Goal: Task Accomplishment & Management: Complete application form

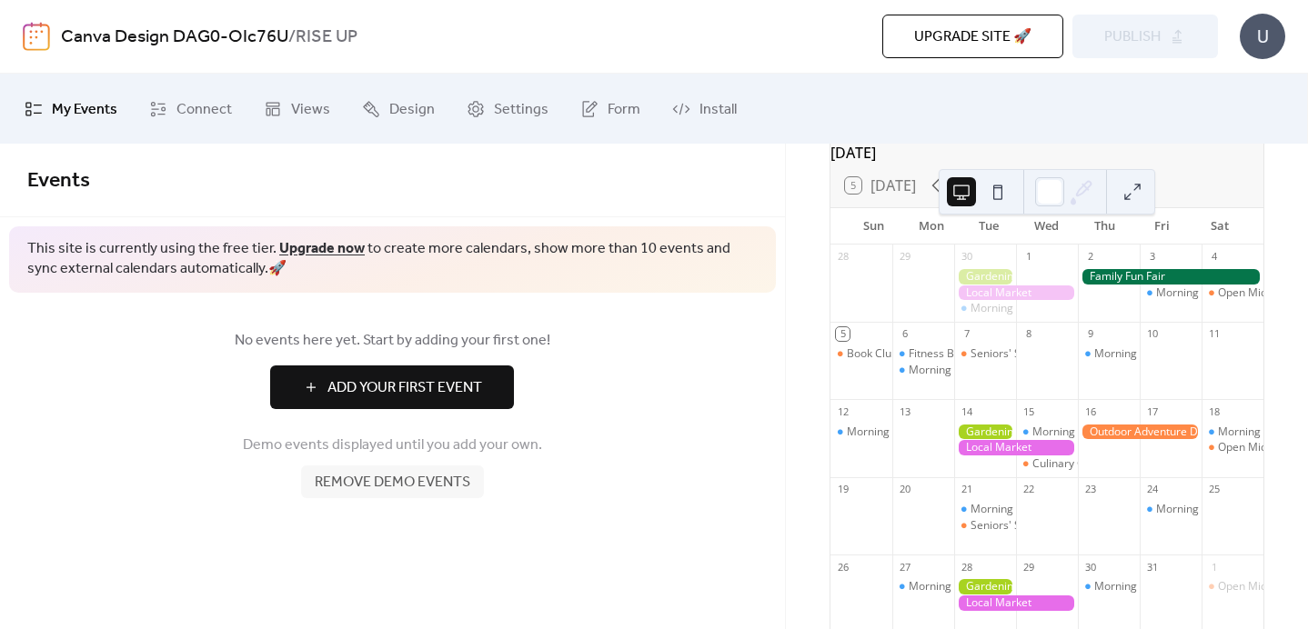
scroll to position [92, 0]
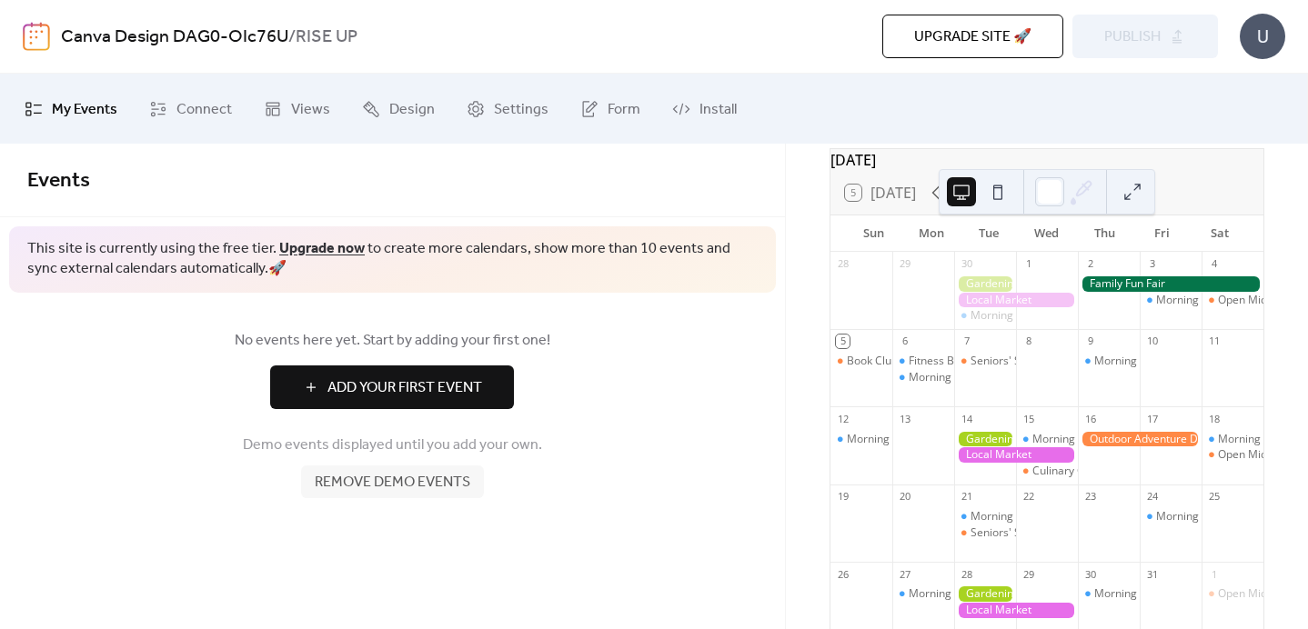
click at [1005, 203] on button at bounding box center [997, 191] width 29 height 29
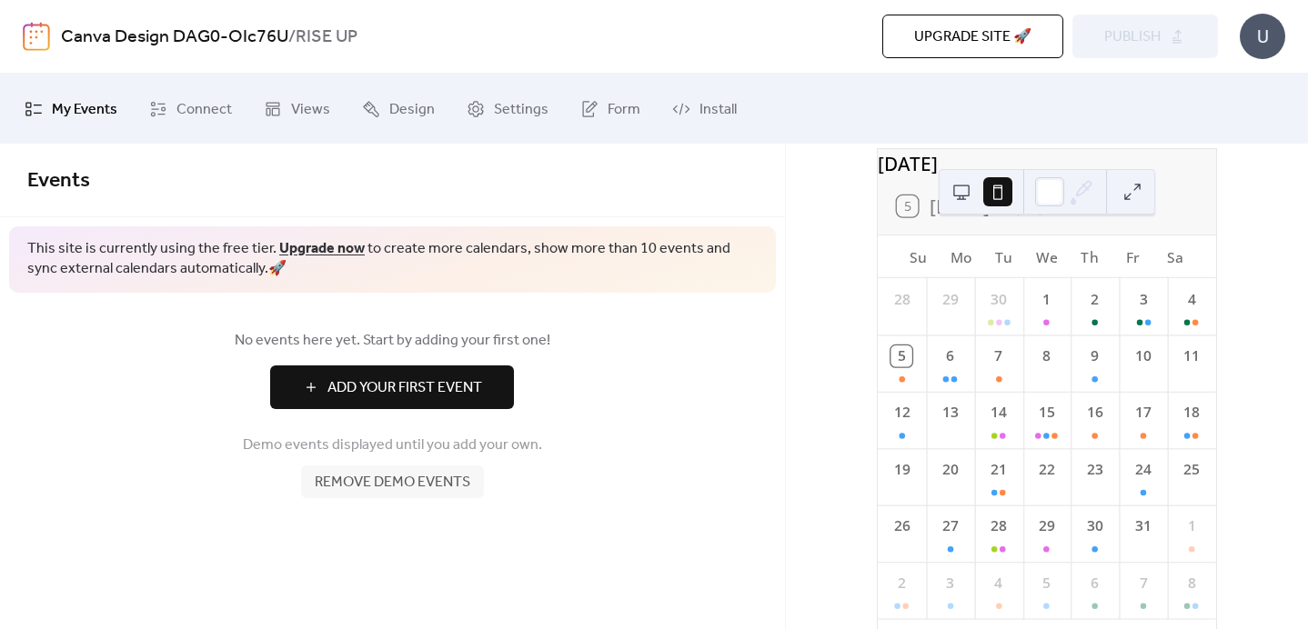
click at [962, 200] on button at bounding box center [961, 191] width 29 height 29
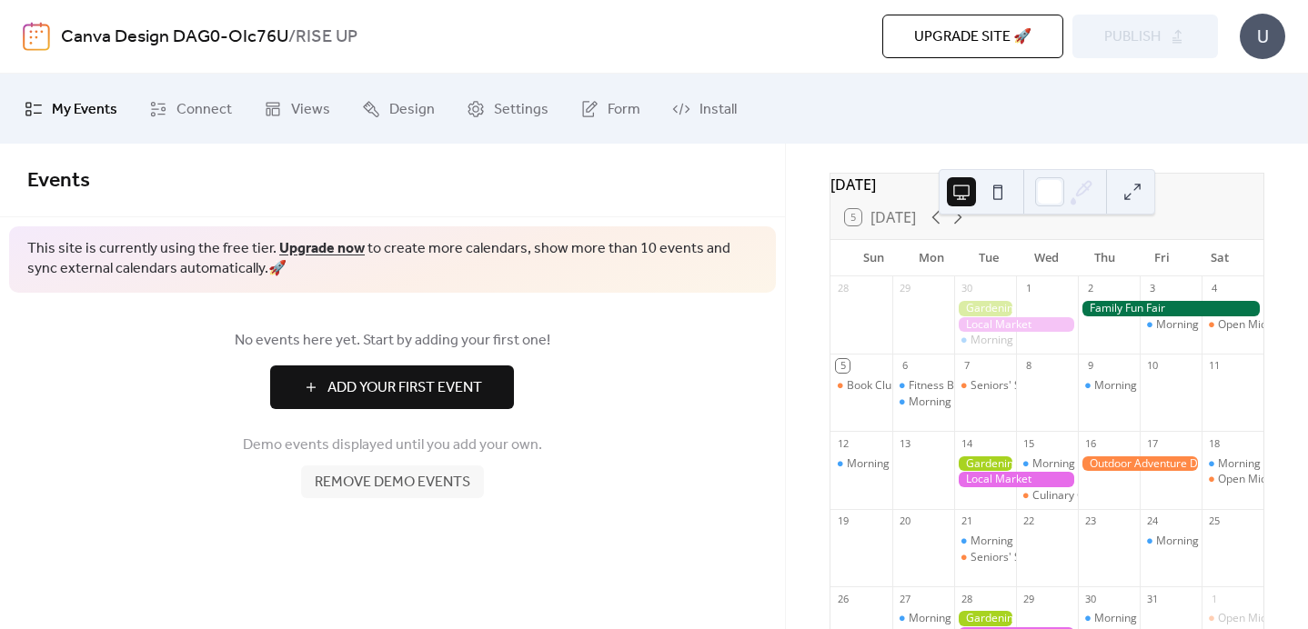
click at [455, 392] on span "Add Your First Event" at bounding box center [404, 388] width 155 height 22
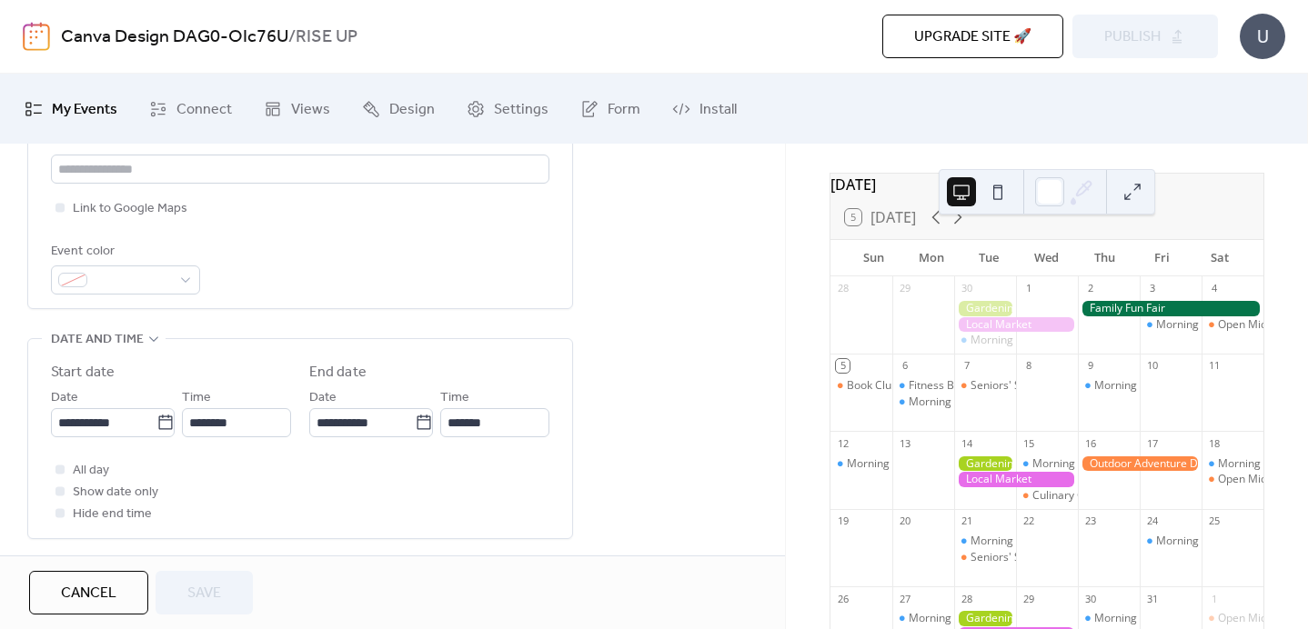
scroll to position [440, 0]
click at [166, 423] on icon at bounding box center [165, 418] width 18 height 18
click at [156, 423] on input "**********" at bounding box center [104, 418] width 106 height 29
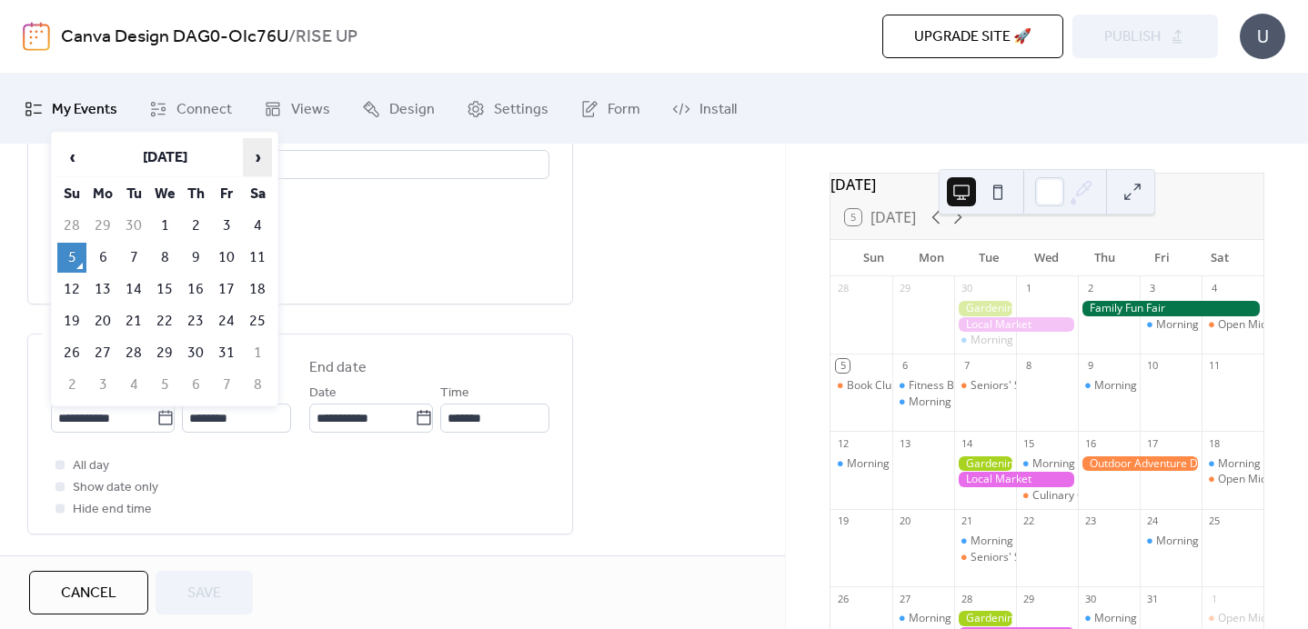
click at [248, 158] on span "›" at bounding box center [257, 157] width 27 height 36
click at [248, 159] on span "›" at bounding box center [257, 157] width 27 height 36
click at [252, 154] on span "›" at bounding box center [257, 157] width 27 height 36
click at [261, 165] on span "›" at bounding box center [257, 157] width 27 height 36
click at [74, 156] on span "‹" at bounding box center [71, 157] width 27 height 36
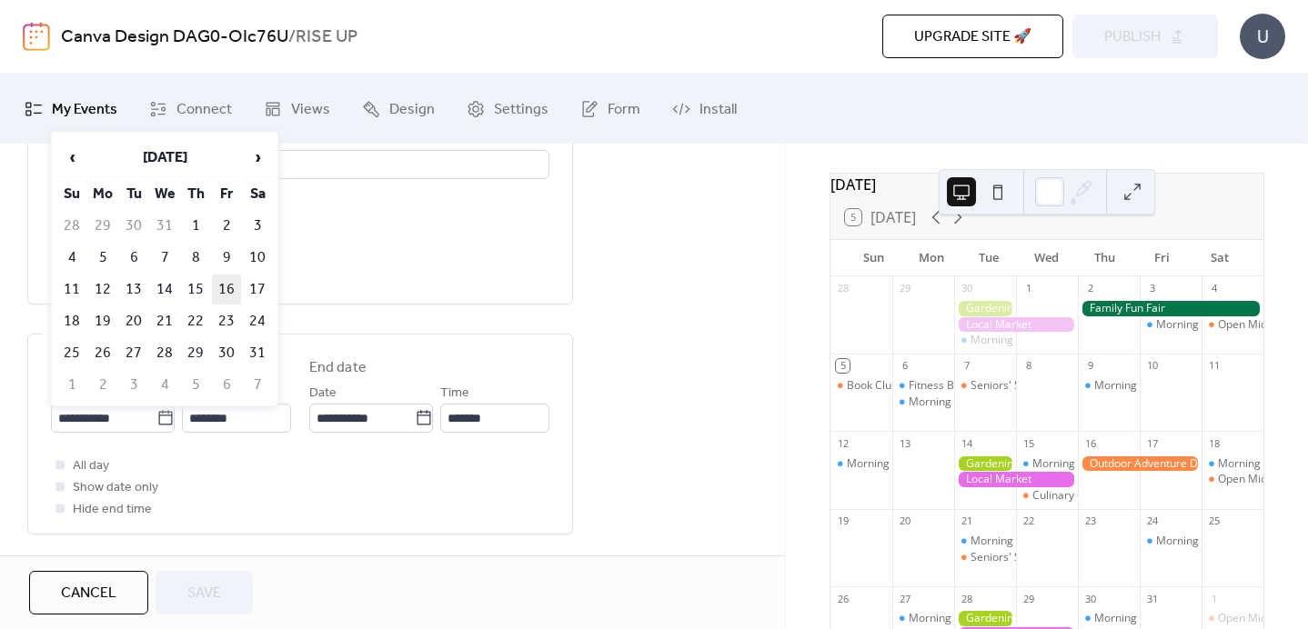
click at [221, 277] on td "16" at bounding box center [226, 290] width 29 height 30
type input "**********"
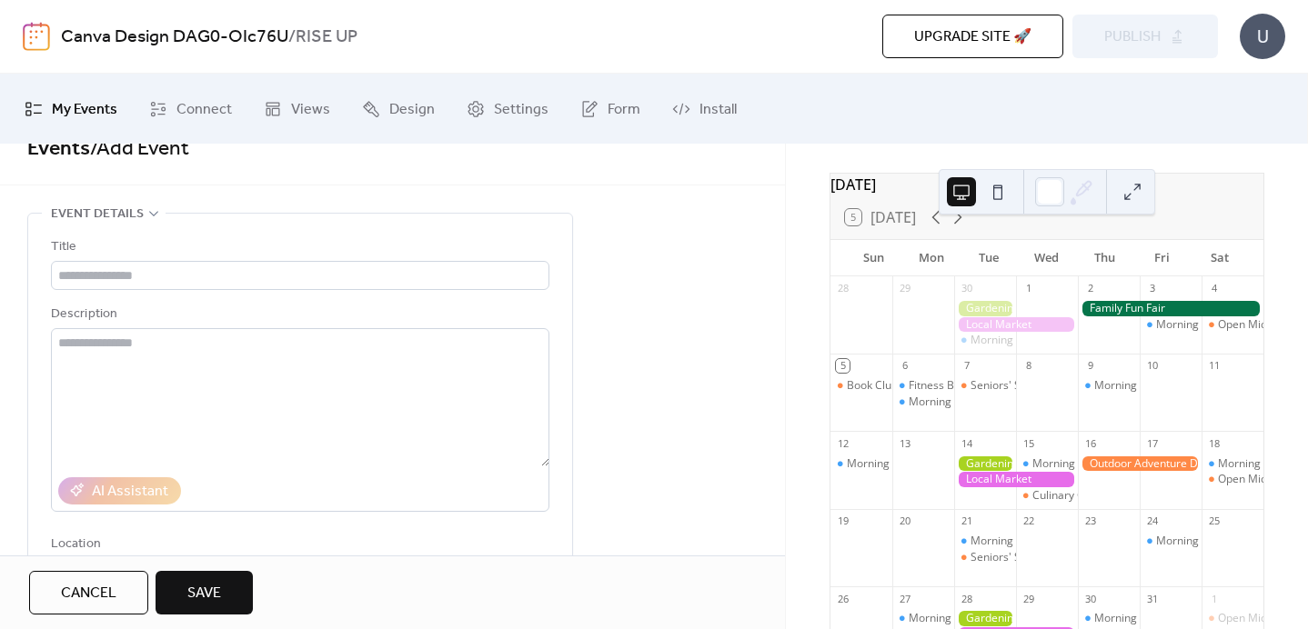
scroll to position [63, 0]
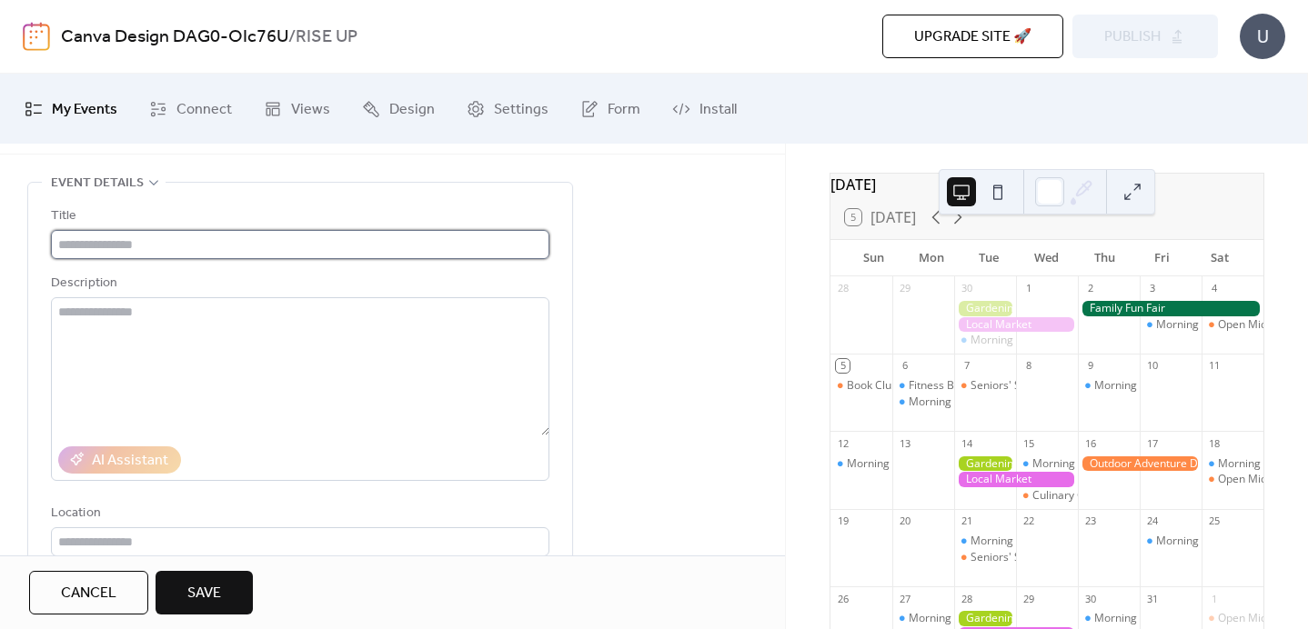
click at [137, 240] on input "text" at bounding box center [300, 244] width 498 height 29
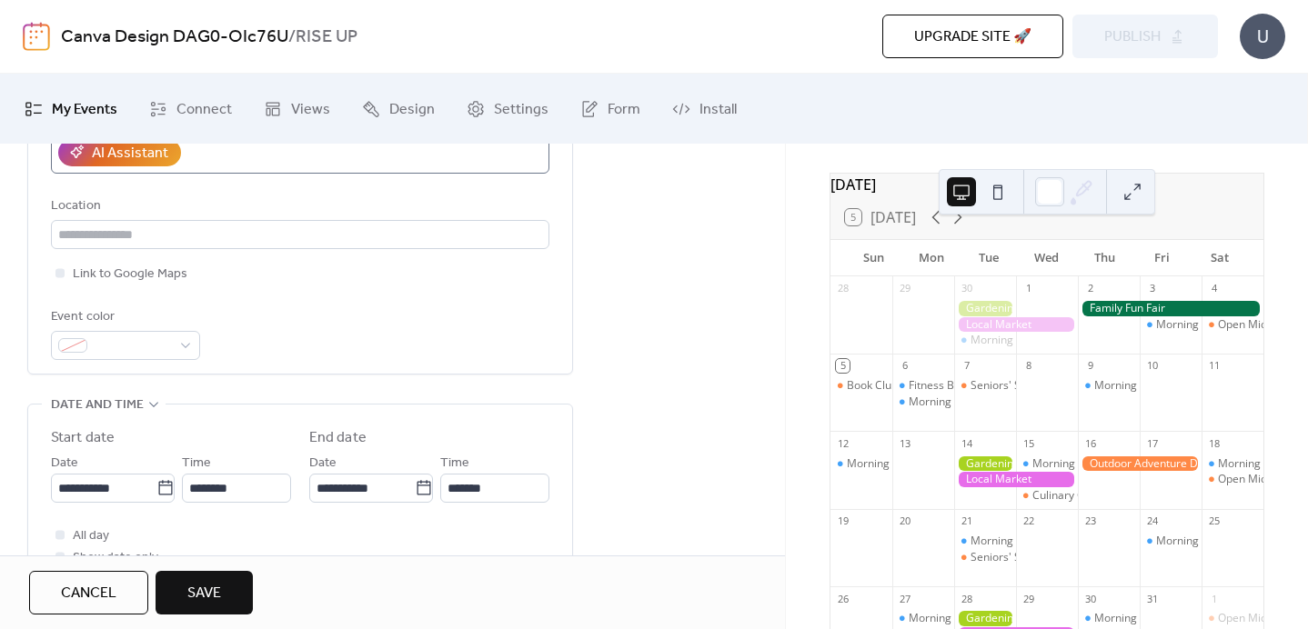
scroll to position [352, 0]
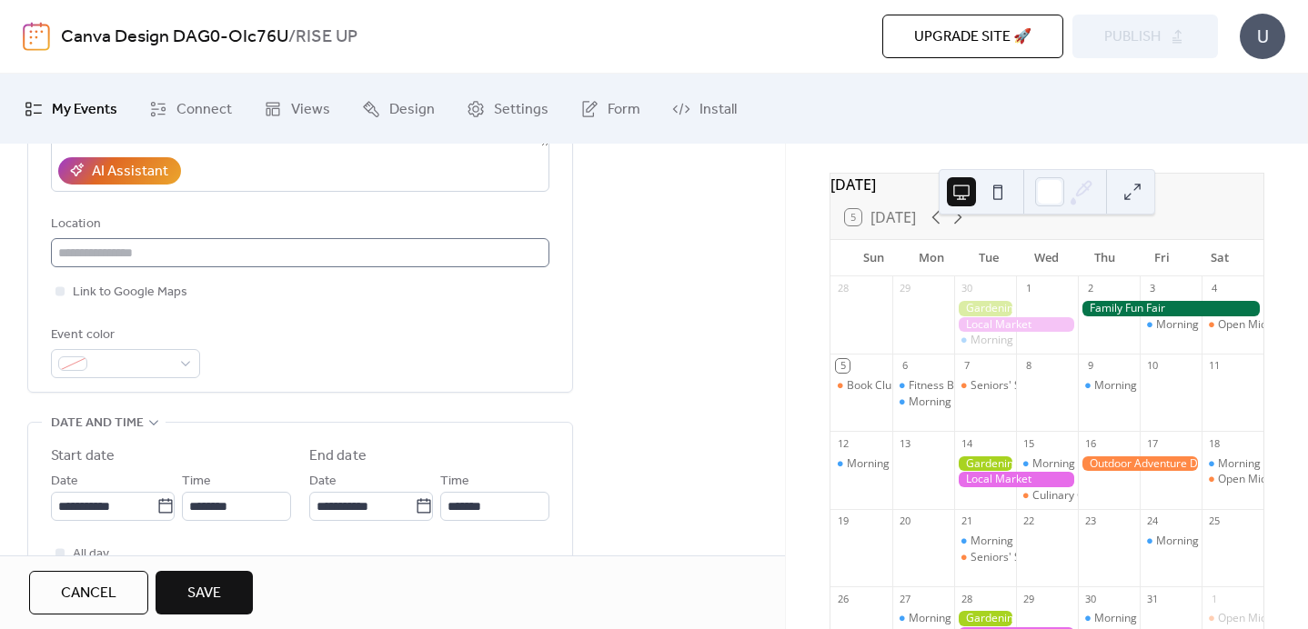
type input "**********"
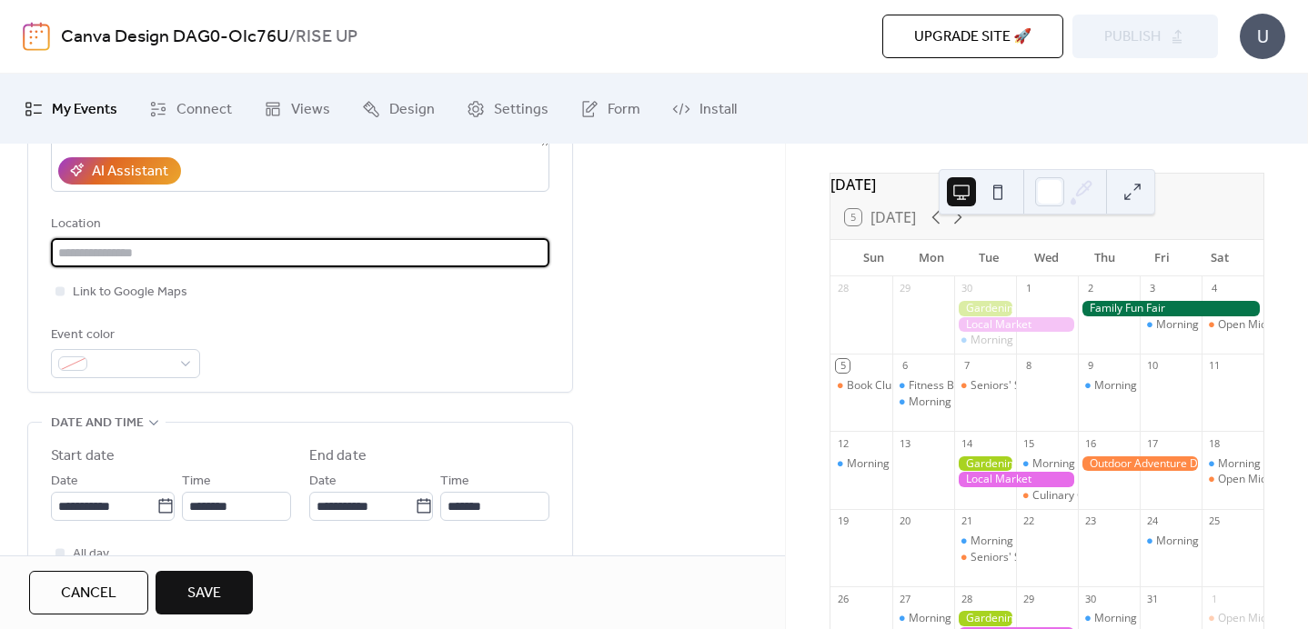
click at [109, 259] on input "text" at bounding box center [300, 252] width 498 height 29
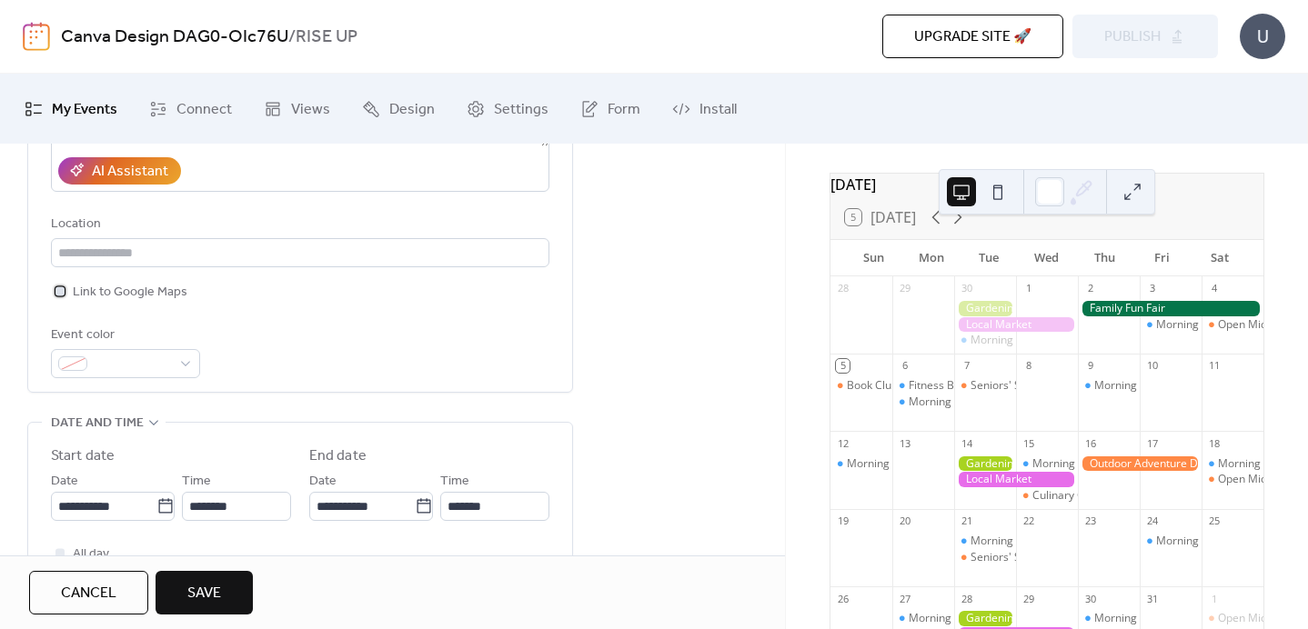
click at [62, 290] on div at bounding box center [59, 291] width 9 height 9
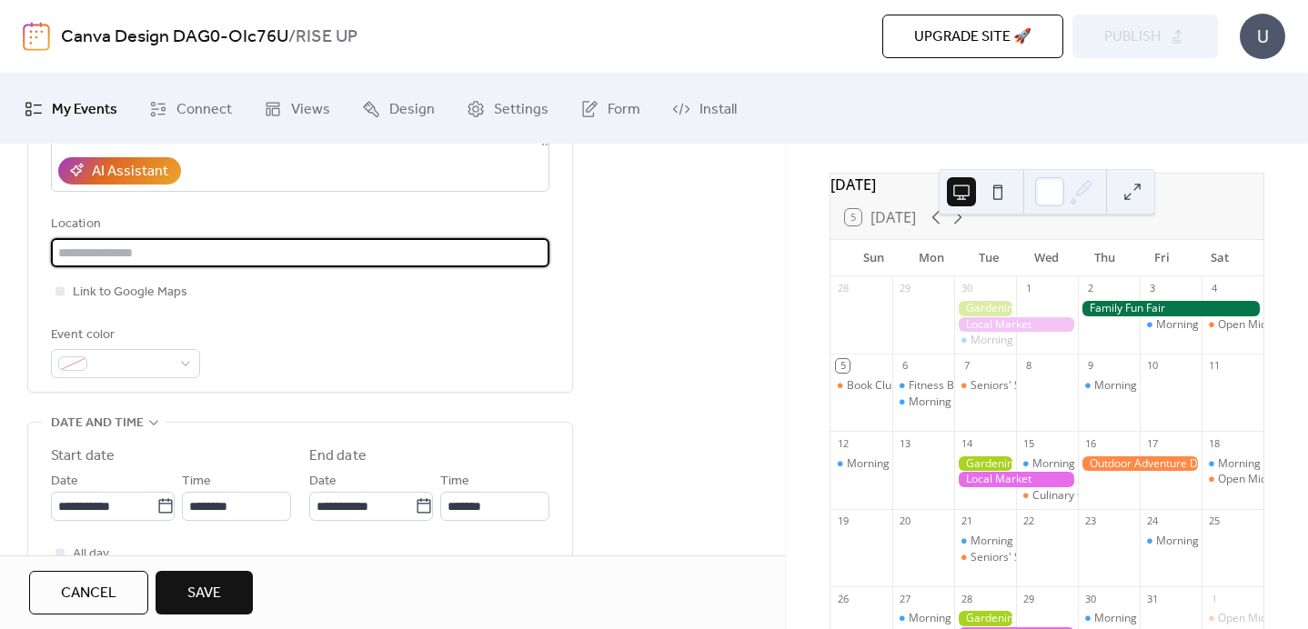
click at [126, 256] on input "text" at bounding box center [300, 252] width 498 height 29
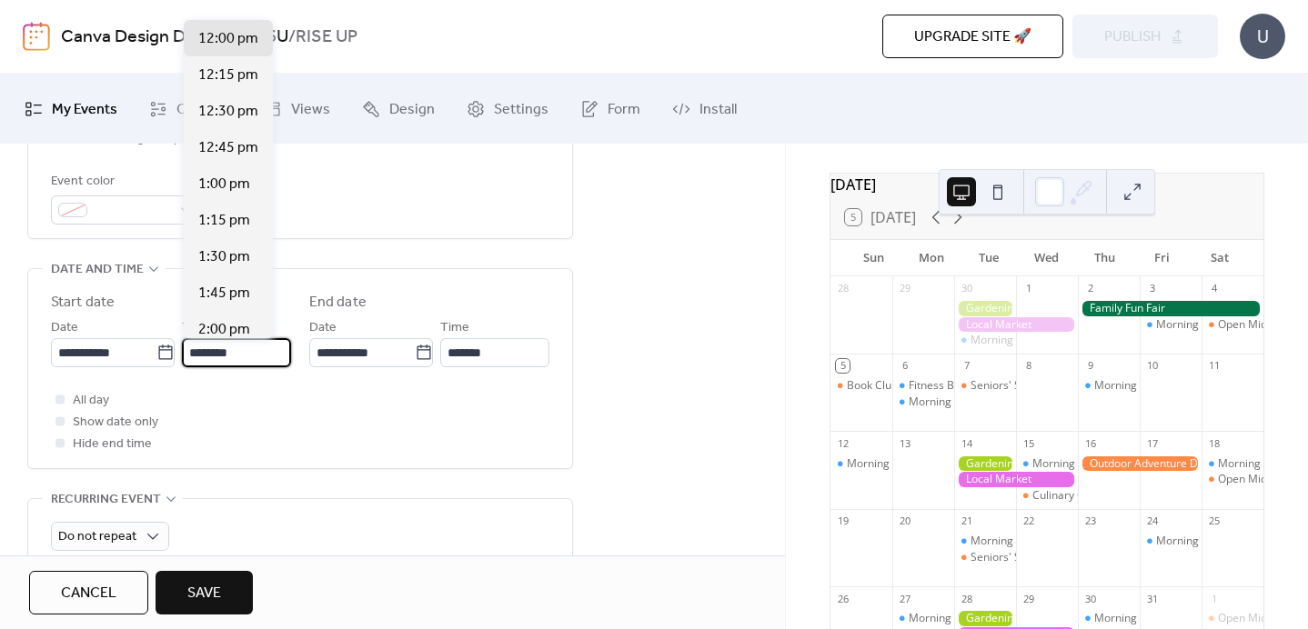
scroll to position [1, 0]
drag, startPoint x: 226, startPoint y: 355, endPoint x: 191, endPoint y: 355, distance: 34.6
click at [191, 355] on input "********" at bounding box center [237, 352] width 107 height 29
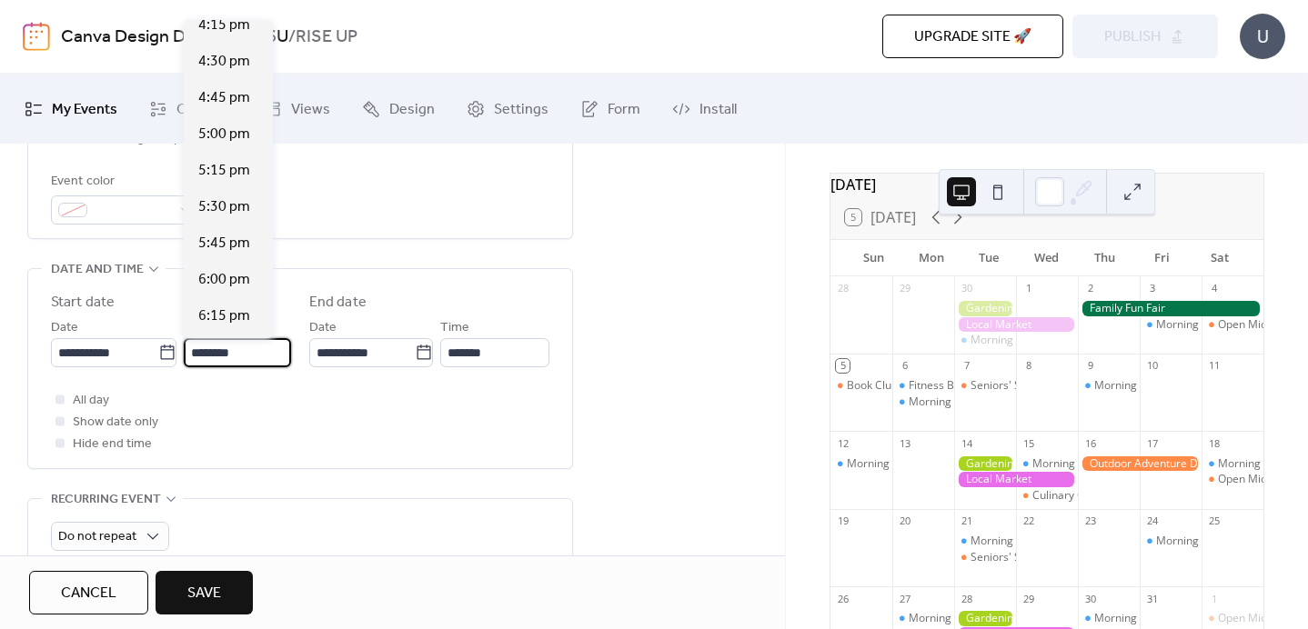
scroll to position [2379, 0]
click at [216, 192] on div "5:30 pm" at bounding box center [228, 205] width 89 height 36
type input "*******"
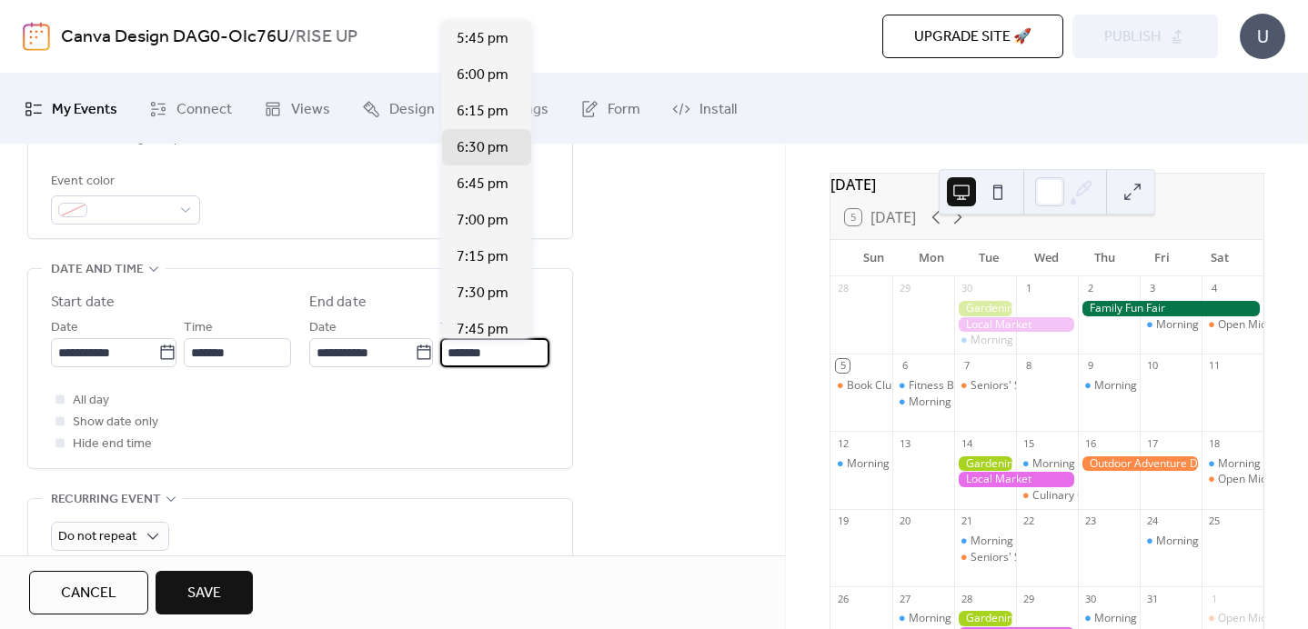
drag, startPoint x: 509, startPoint y: 353, endPoint x: 472, endPoint y: 353, distance: 37.3
click at [472, 353] on input "*******" at bounding box center [494, 352] width 109 height 29
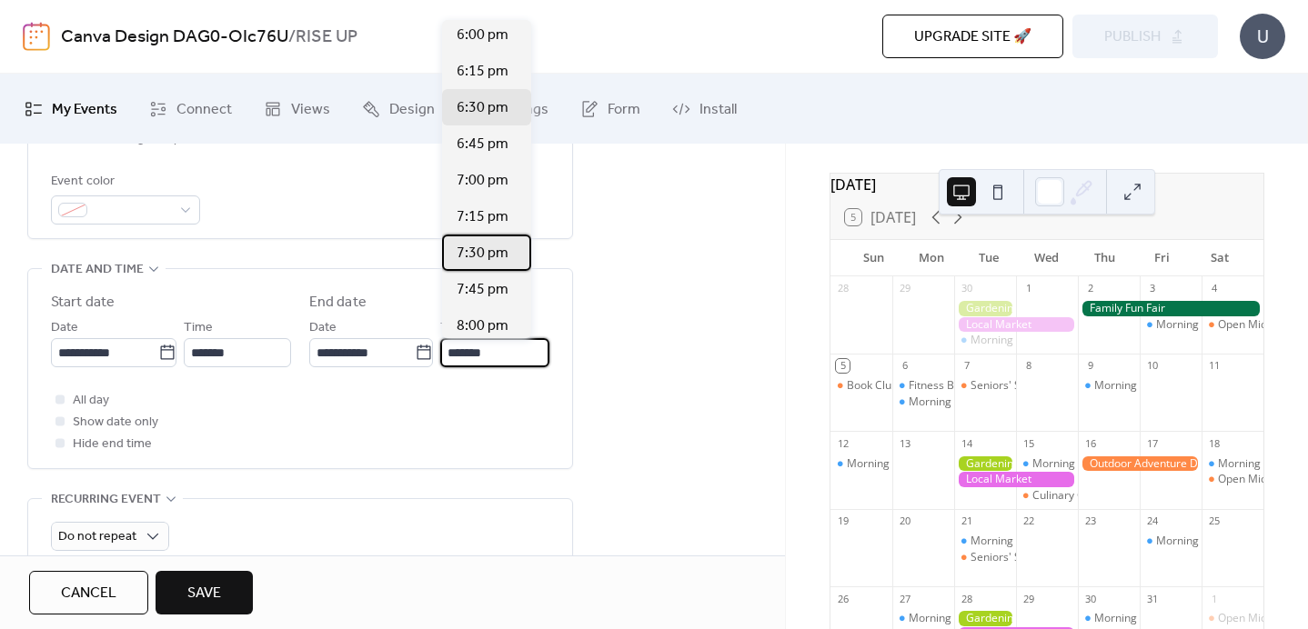
click at [490, 249] on span "7:30 pm" at bounding box center [483, 254] width 52 height 22
type input "*******"
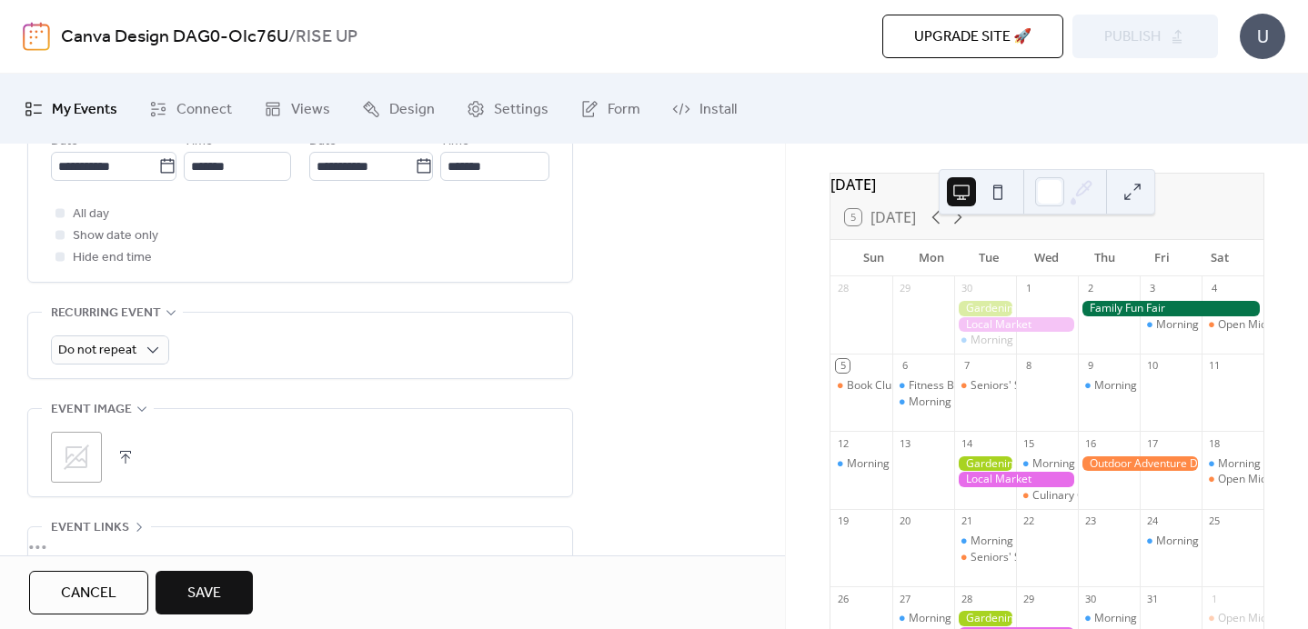
scroll to position [753, 0]
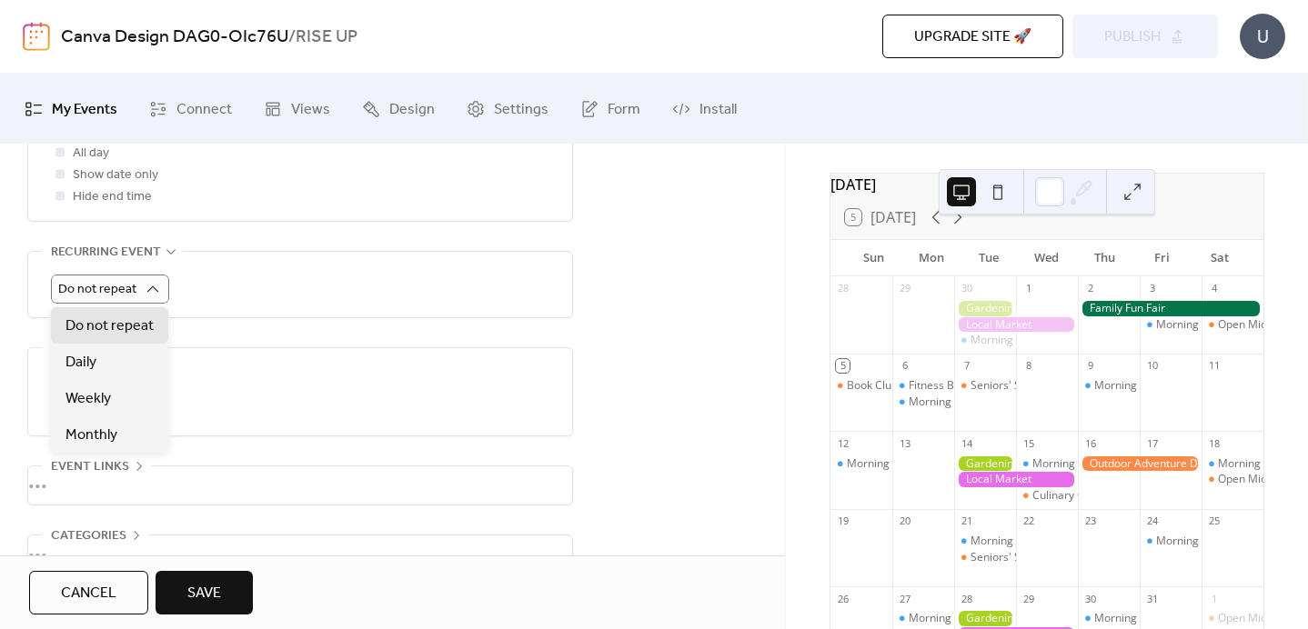
click at [459, 366] on div ";" at bounding box center [300, 391] width 498 height 87
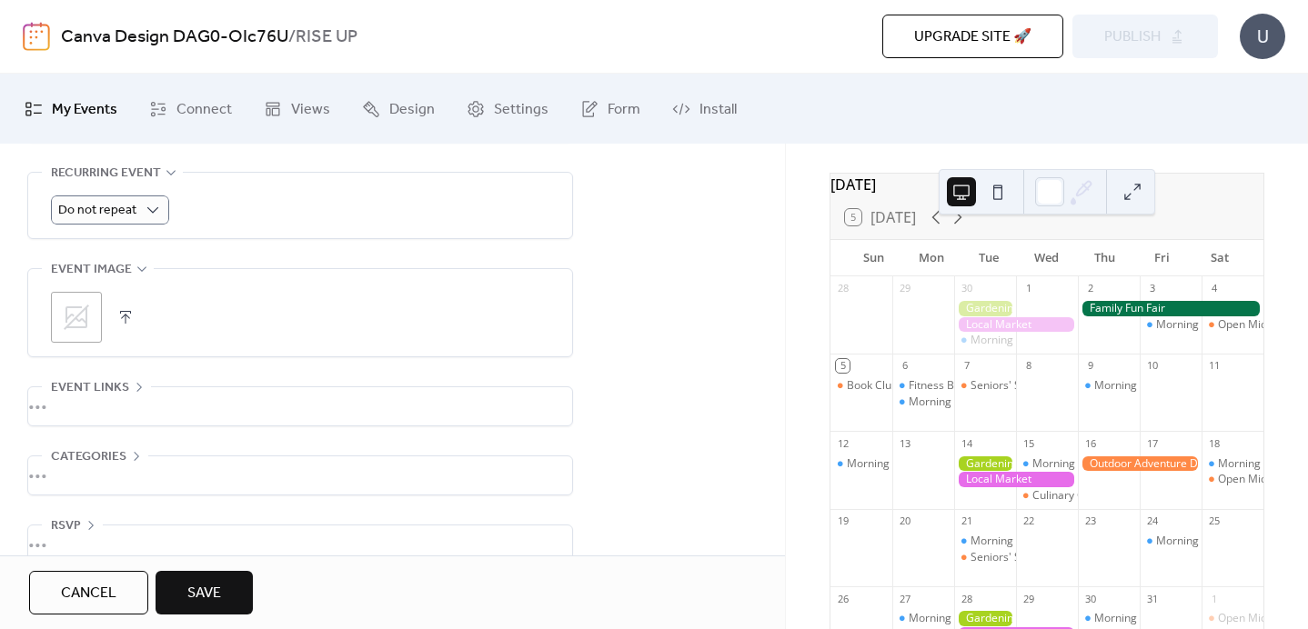
scroll to position [862, 0]
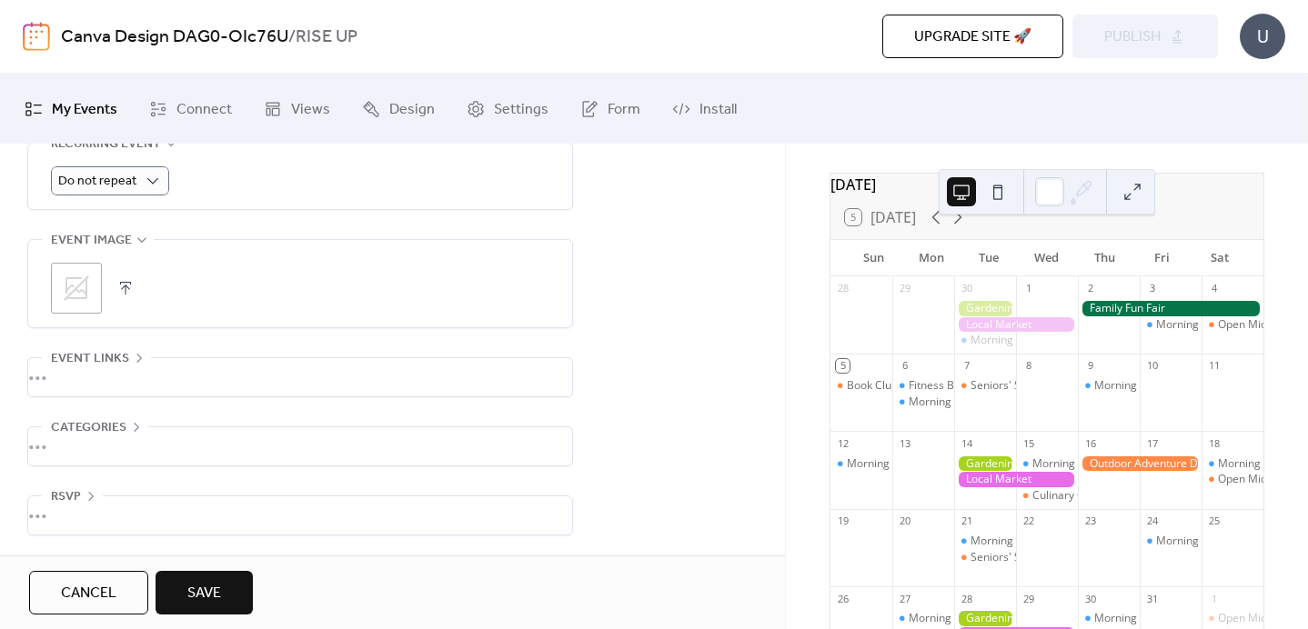
click at [223, 595] on button "Save" at bounding box center [204, 593] width 97 height 44
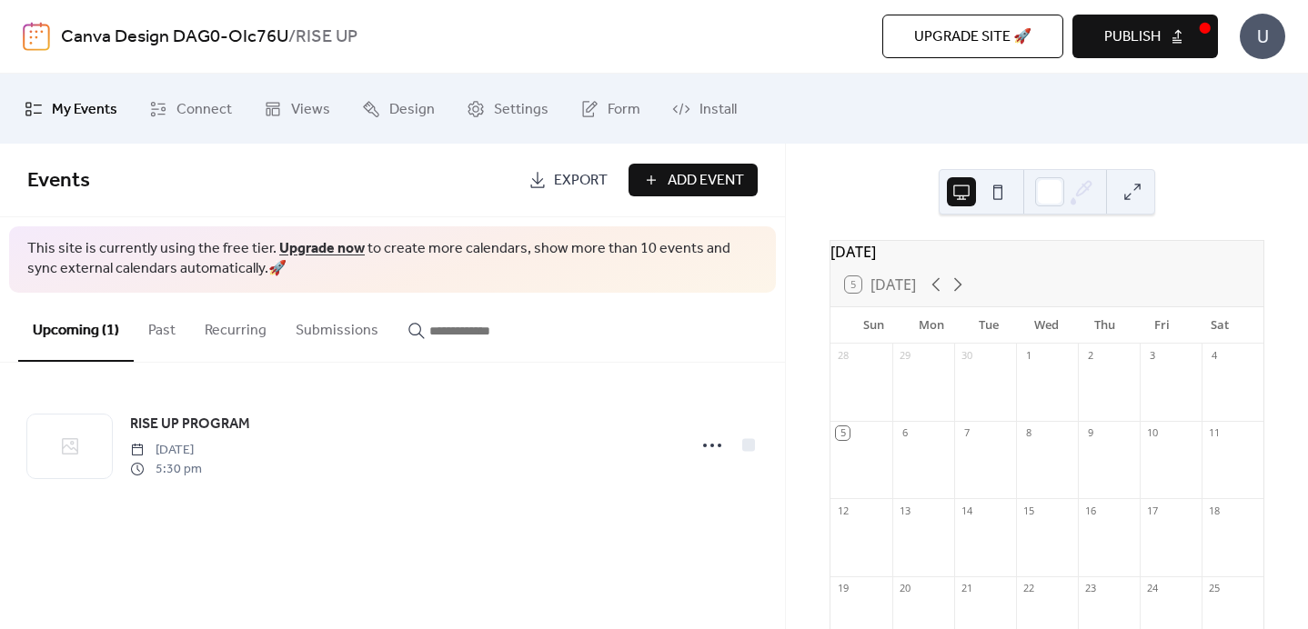
click at [1000, 191] on button at bounding box center [997, 191] width 29 height 29
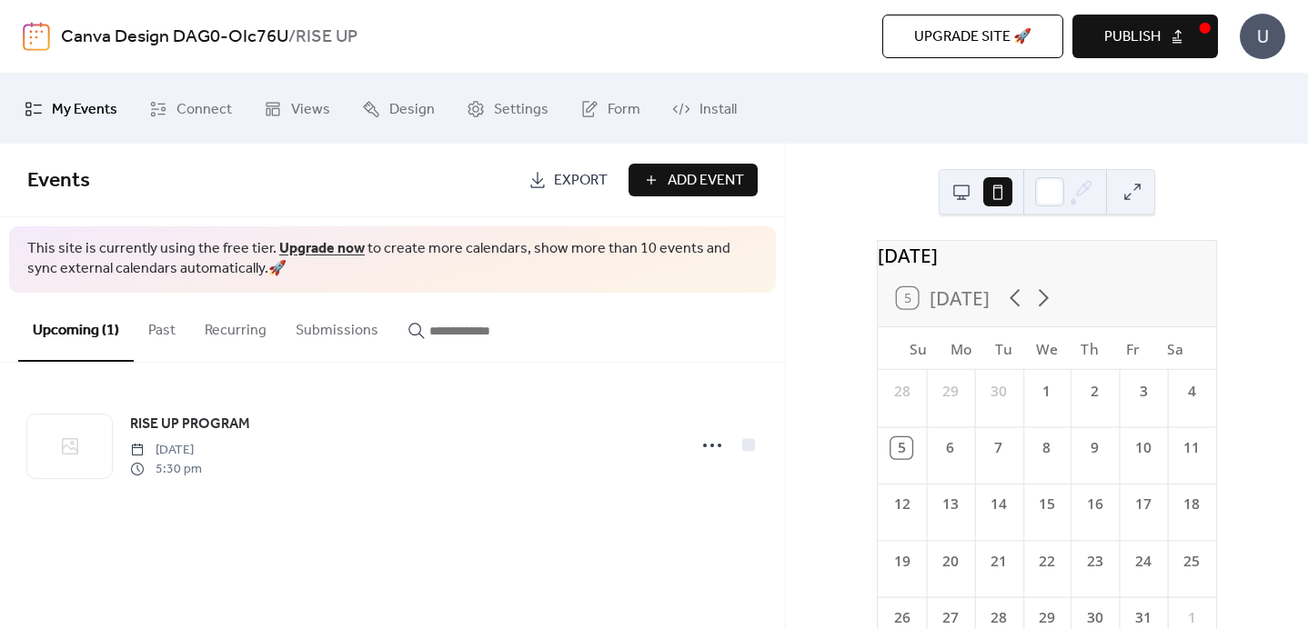
click at [1061, 311] on div "5 [DATE]" at bounding box center [1047, 298] width 338 height 56
click at [1050, 311] on icon at bounding box center [1043, 298] width 28 height 28
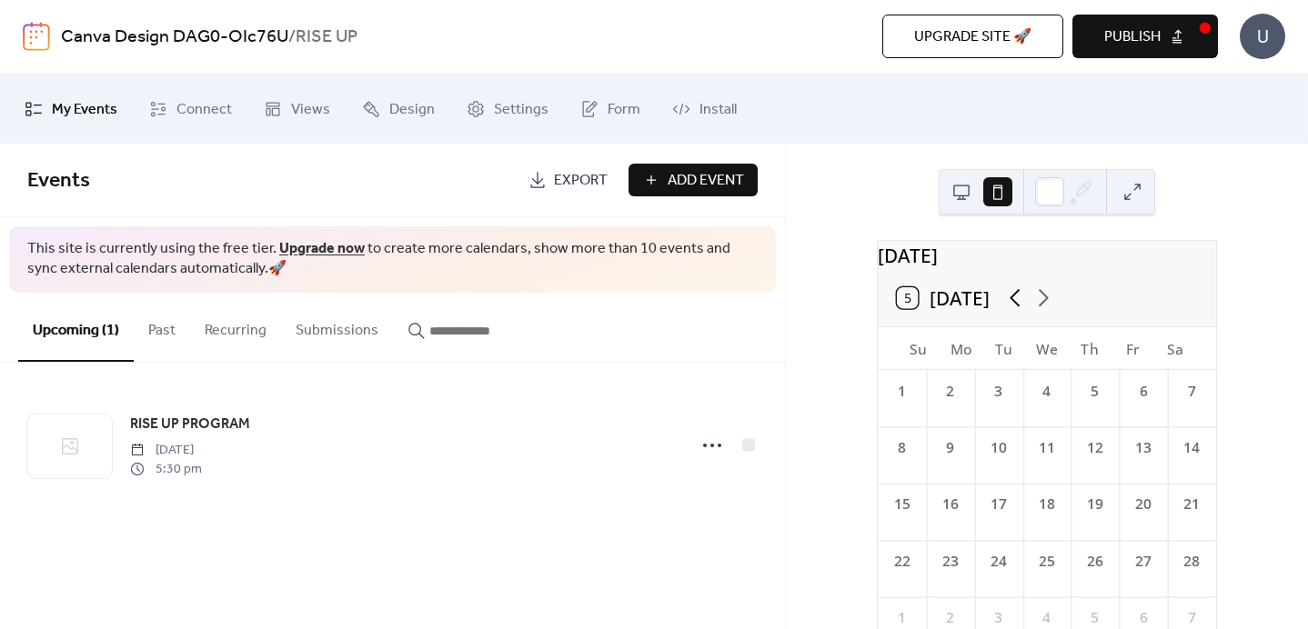
click at [1009, 309] on icon at bounding box center [1014, 298] width 28 height 28
click at [1160, 42] on span "Publish" at bounding box center [1132, 37] width 56 height 22
